Goal: Task Accomplishment & Management: Complete application form

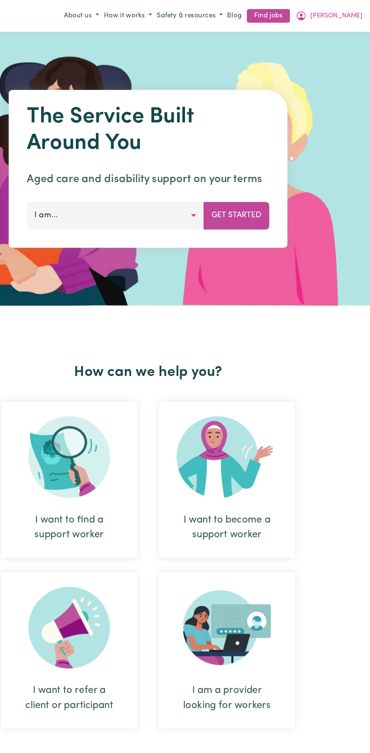
click at [354, 16] on span "[PERSON_NAME]" at bounding box center [342, 13] width 43 height 8
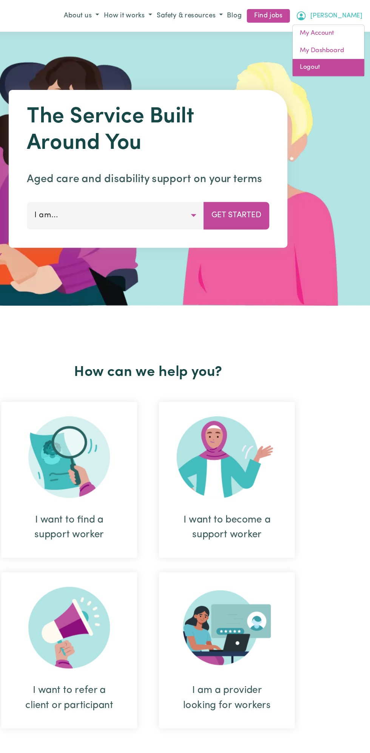
click at [337, 52] on link "Logout" at bounding box center [336, 56] width 60 height 14
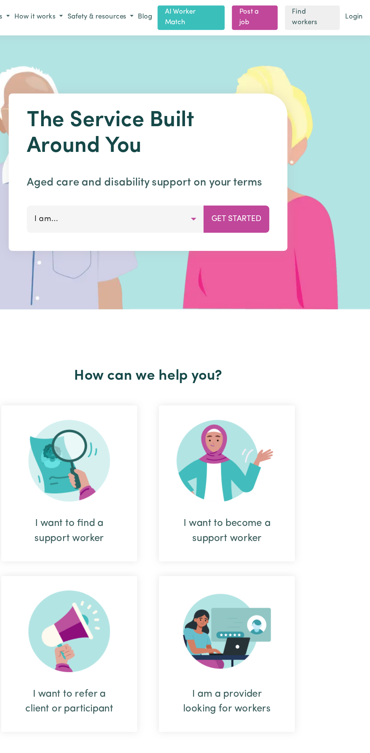
click at [359, 12] on link "Login" at bounding box center [357, 15] width 18 height 12
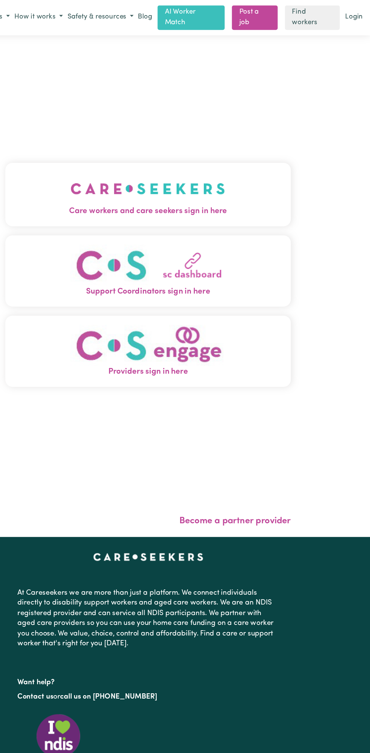
click at [360, 29] on div "Care workers and care seekers sign in here Support Coordinators sign in here Pr…" at bounding box center [185, 238] width 370 height 418
click at [212, 171] on span "Care workers and care seekers sign in here" at bounding box center [185, 176] width 238 height 10
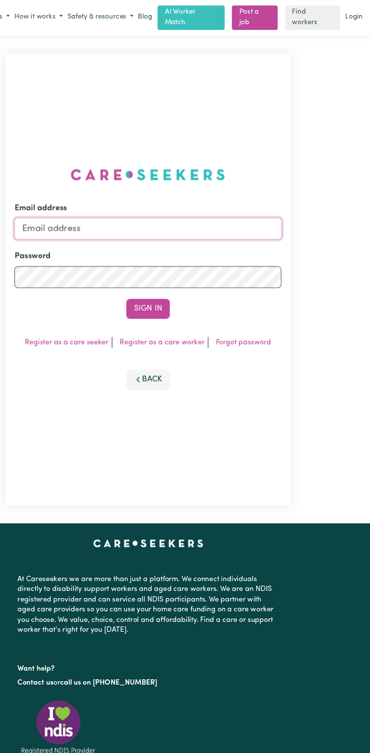
click at [124, 190] on input "Email address" at bounding box center [185, 190] width 223 height 18
type input "[EMAIL_ADDRESS][DOMAIN_NAME]"
click at [197, 259] on button "Sign In" at bounding box center [185, 257] width 36 height 17
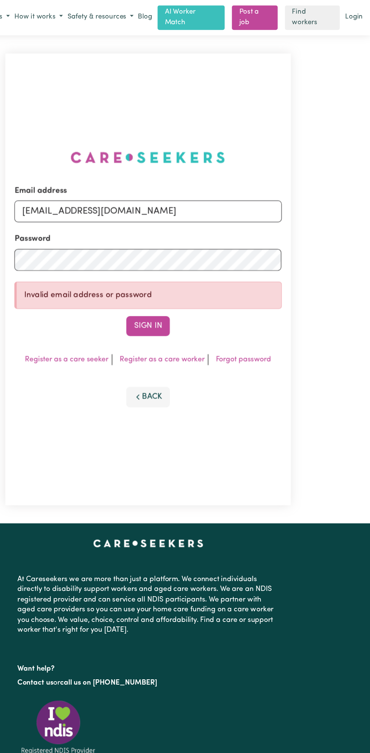
click at [197, 270] on button "Sign In" at bounding box center [185, 271] width 36 height 17
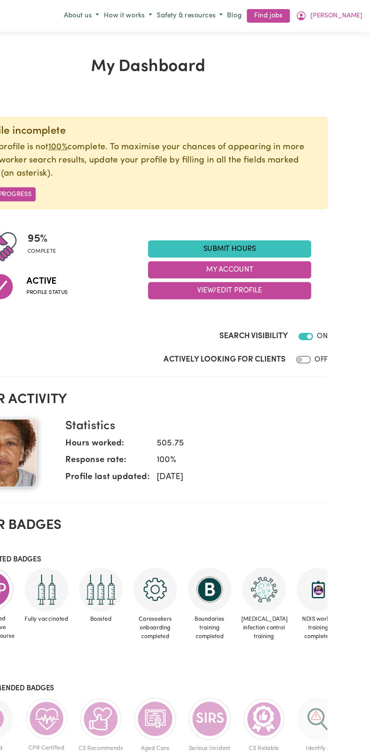
click at [263, 207] on link "Submit Hours" at bounding box center [253, 207] width 136 height 14
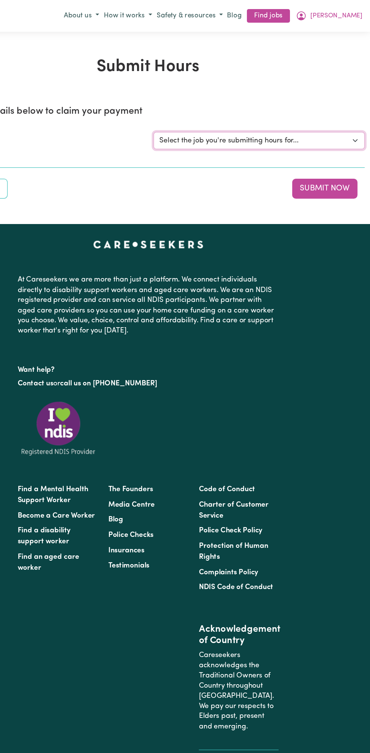
click at [261, 119] on select "Select the job you're submitting hours for... [Vartouhie ([PERSON_NAME]) [PERSO…" at bounding box center [278, 117] width 176 height 14
click at [235, 121] on select "Select the job you're submitting hours for... [Vartouhie ([PERSON_NAME]) [PERSO…" at bounding box center [278, 117] width 176 height 14
select select "13810"
click at [190, 110] on select "Select the job you're submitting hours for... [Vartouhie ([PERSON_NAME]) [PERSO…" at bounding box center [278, 117] width 176 height 14
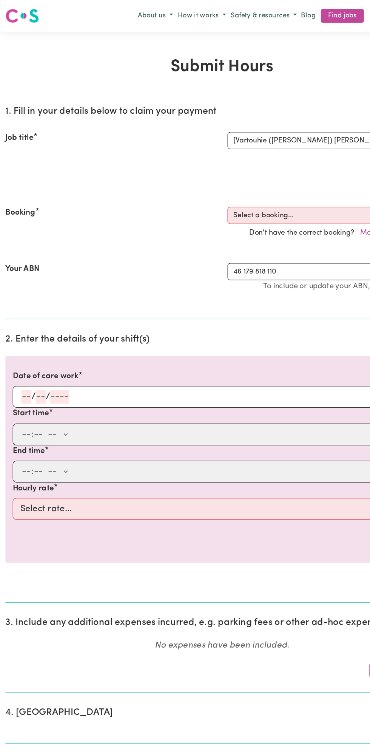
click at [34, 331] on input "number" at bounding box center [34, 330] width 8 height 11
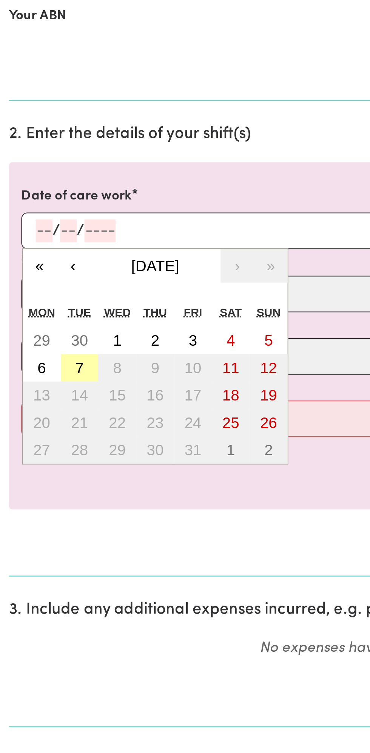
click at [43, 398] on button "7" at bounding box center [39, 399] width 19 height 14
type input "[DATE]"
type input "7"
type input "10"
type input "2025"
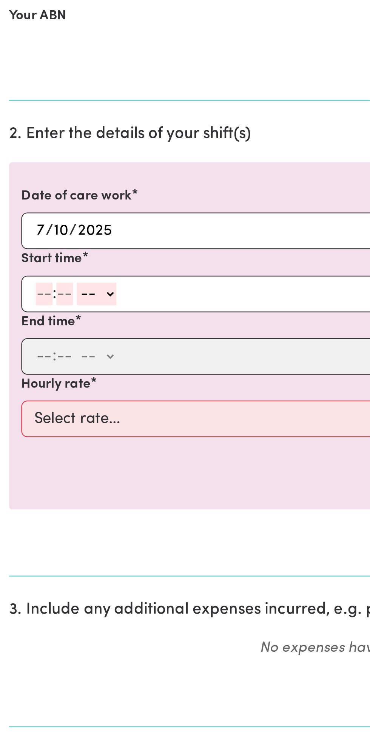
click at [23, 363] on input "number" at bounding box center [22, 361] width 8 height 11
type input "8"
type input "0"
click at [55, 361] on select "-- am pm" at bounding box center [47, 361] width 20 height 11
select select "am"
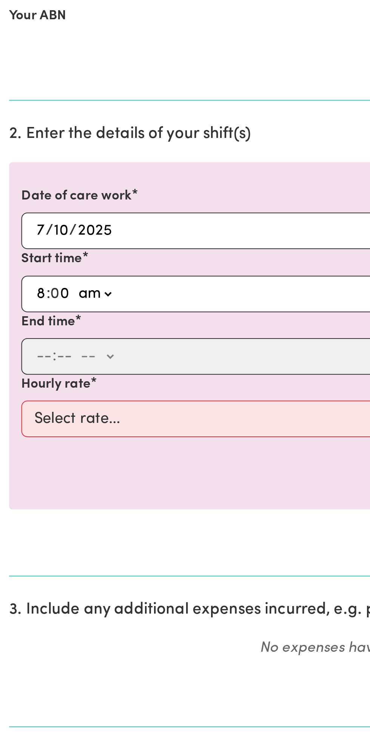
click at [37, 356] on select "-- am pm" at bounding box center [47, 361] width 20 height 11
type input "08:00"
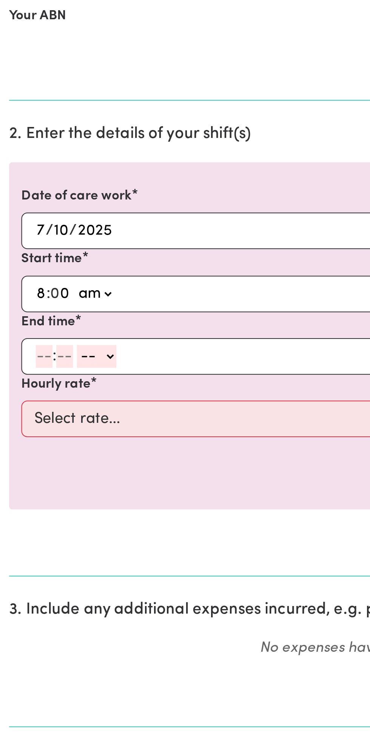
click at [22, 394] on input "number" at bounding box center [22, 392] width 8 height 11
type input "9"
type input "0"
click at [56, 393] on select "-- am pm" at bounding box center [47, 392] width 20 height 11
select select "am"
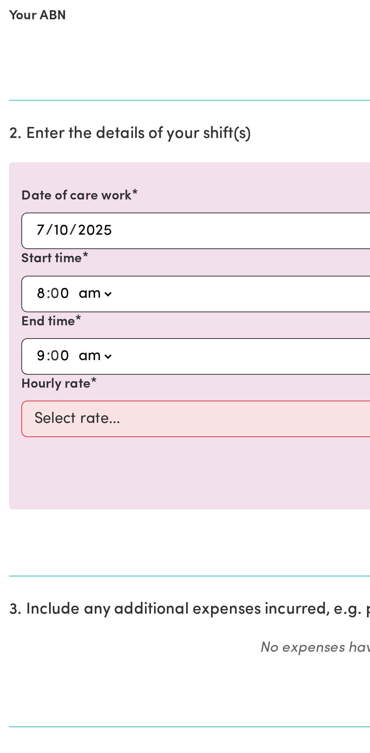
click at [37, 387] on select "-- am pm" at bounding box center [47, 392] width 20 height 11
type input "09:00"
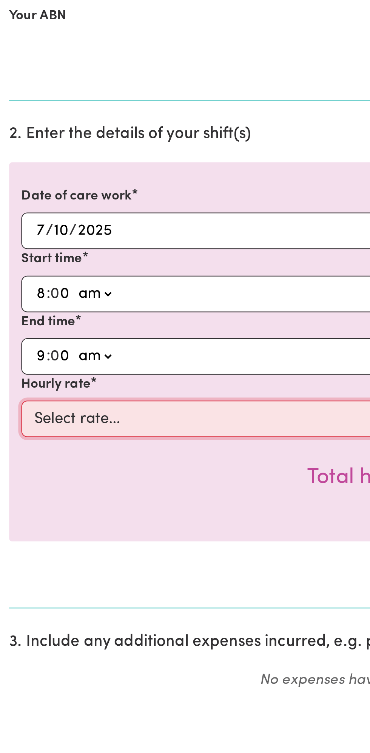
click at [77, 424] on select "Select rate... $49.00 (Weekday) $60.00 ([DATE])" at bounding box center [185, 424] width 349 height 18
select select "49-Weekday"
click at [11, 415] on select "Select rate... $49.00 (Weekday) $60.00 ([DATE])" at bounding box center [185, 424] width 349 height 18
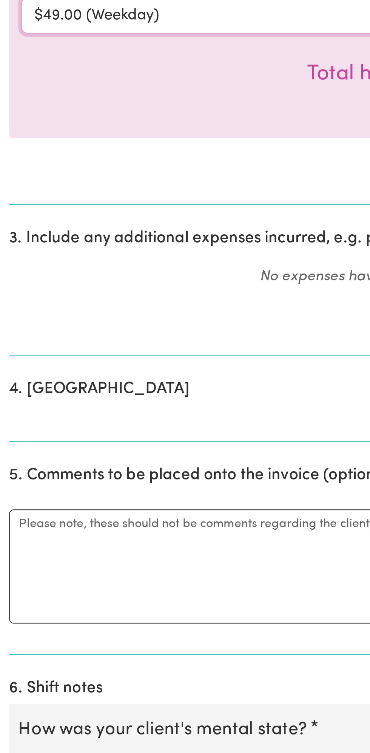
scroll to position [37, 0]
click at [31, 656] on textarea "Comments" at bounding box center [185, 660] width 361 height 57
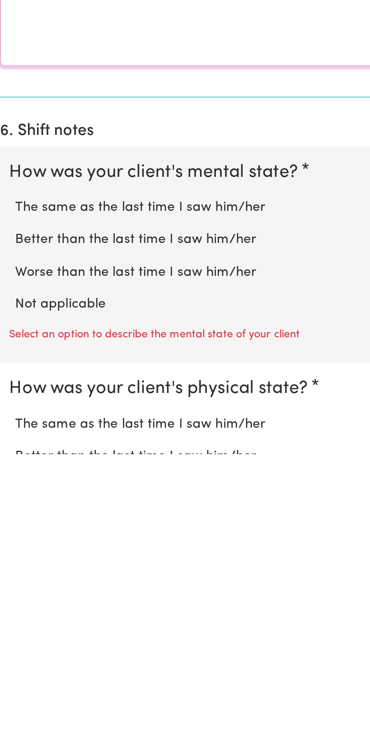
scroll to position [166, 0]
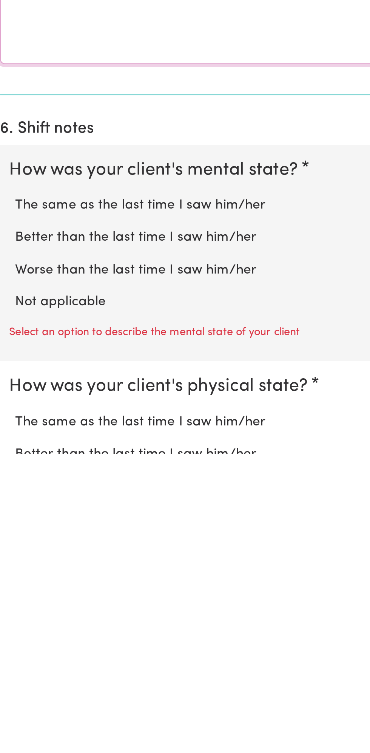
type textarea "All good"
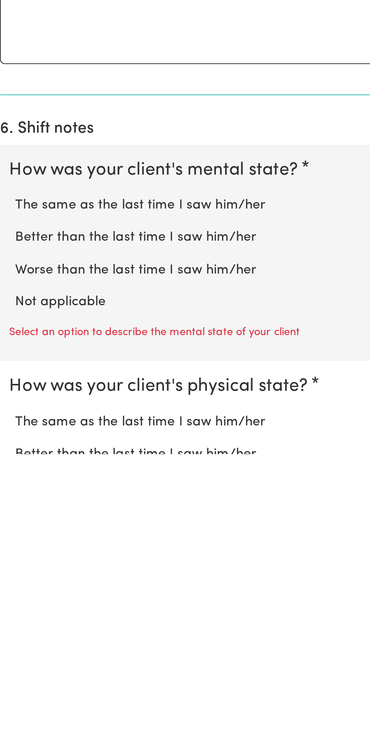
click at [48, 676] on label "Not applicable" at bounding box center [185, 678] width 346 height 10
click at [12, 673] on input "Not applicable" at bounding box center [12, 673] width 0 height 0
radio input "true"
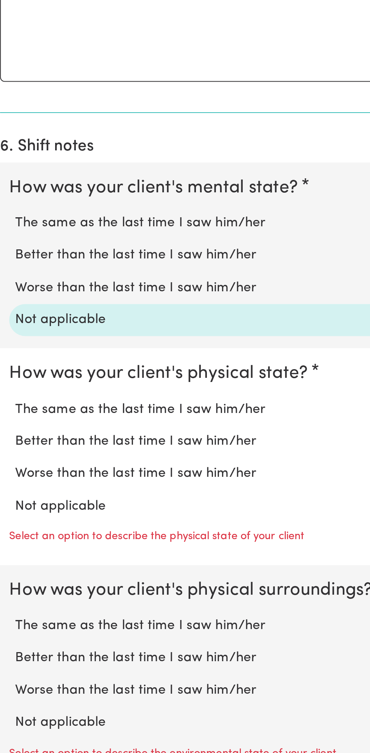
scroll to position [310, 0]
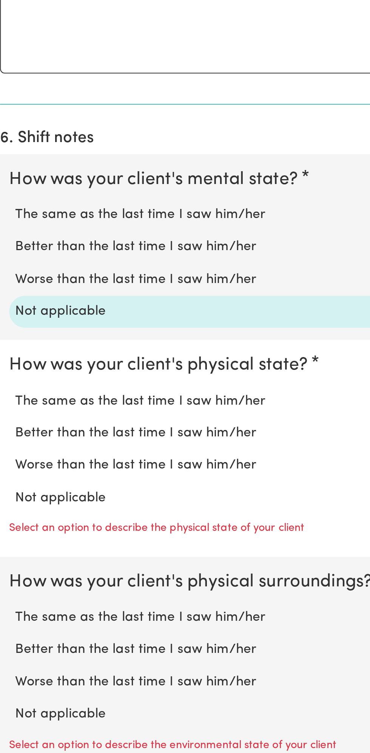
click at [46, 623] on label "Not applicable" at bounding box center [185, 627] width 346 height 10
click at [12, 622] on input "Not applicable" at bounding box center [12, 621] width 0 height 0
radio input "true"
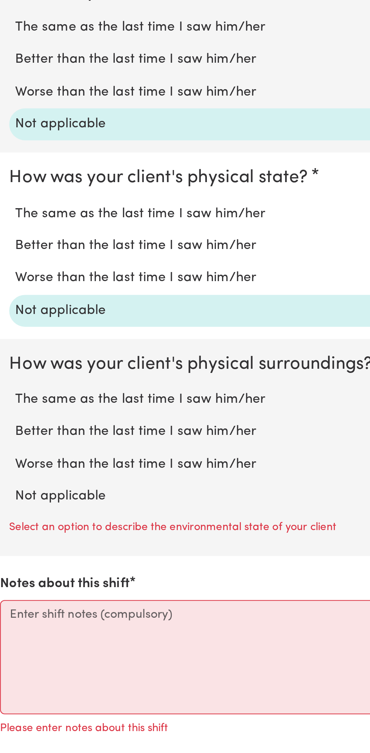
scroll to position [404, 0]
click at [45, 624] on label "Not applicable" at bounding box center [185, 626] width 346 height 10
click at [12, 621] on input "Not applicable" at bounding box center [12, 620] width 0 height 0
radio input "true"
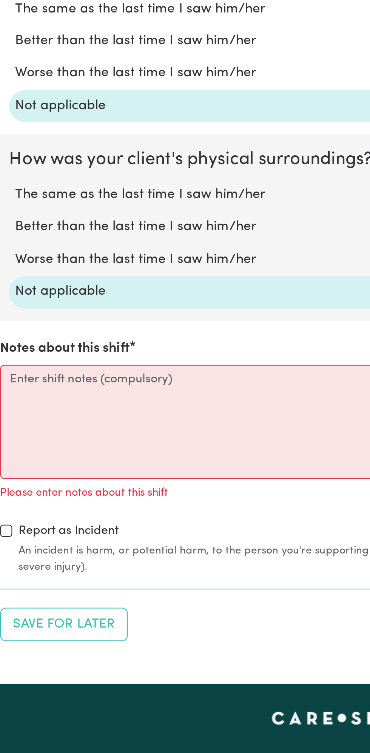
scroll to position [505, 0]
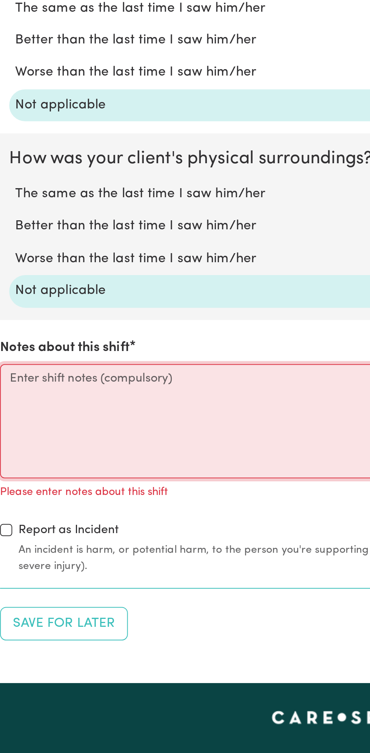
click at [39, 583] on textarea "Notes about this shift" at bounding box center [185, 588] width 361 height 57
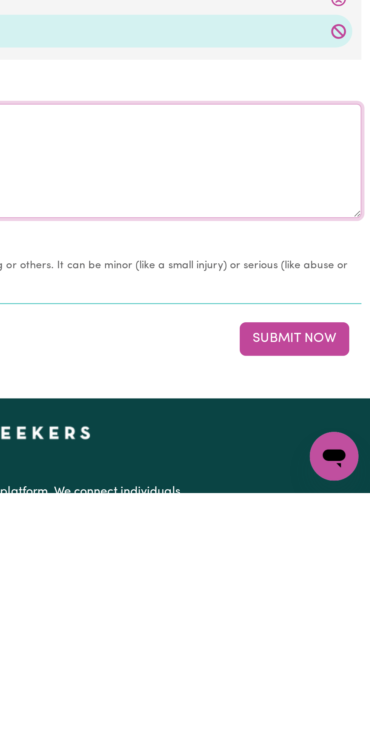
type textarea "Nothing changes all good"
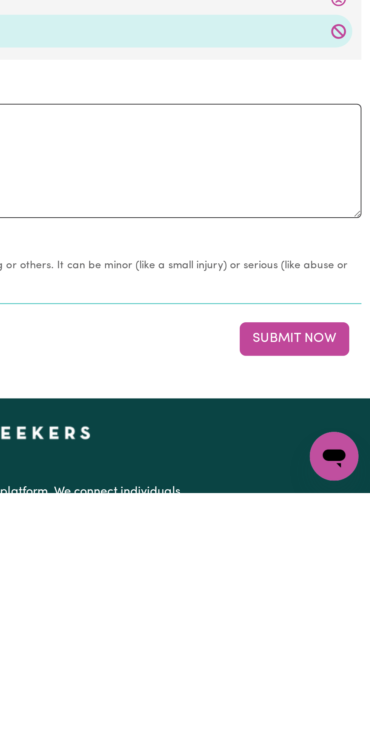
click at [335, 672] on button "Submit Now" at bounding box center [332, 677] width 54 height 17
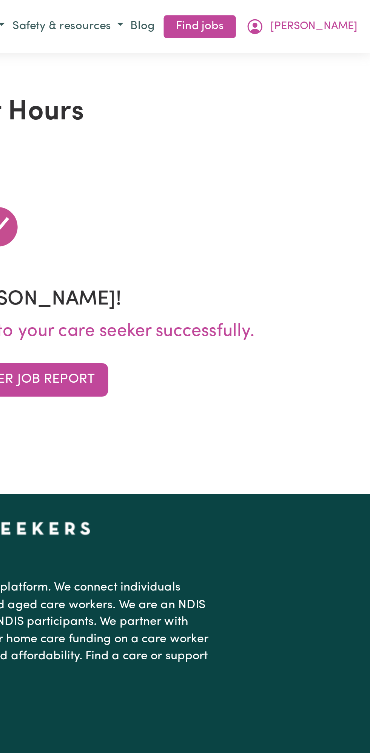
scroll to position [0, 0]
